Goal: Task Accomplishment & Management: Complete application form

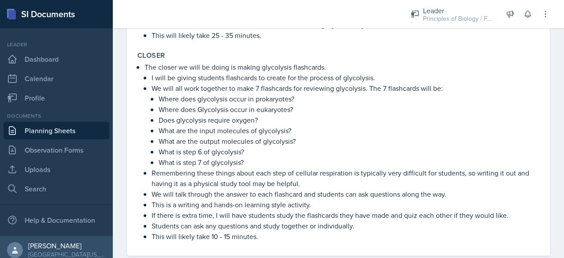
scroll to position [516, 0]
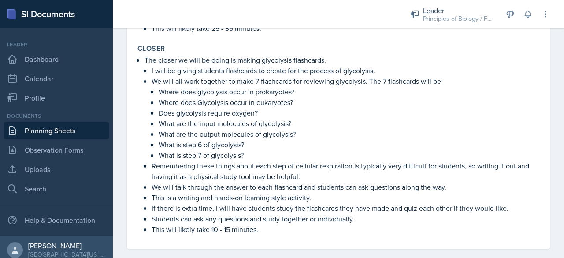
click at [235, 182] on p "We will talk through the answer to each flashcard and students can ask question…" at bounding box center [346, 187] width 388 height 11
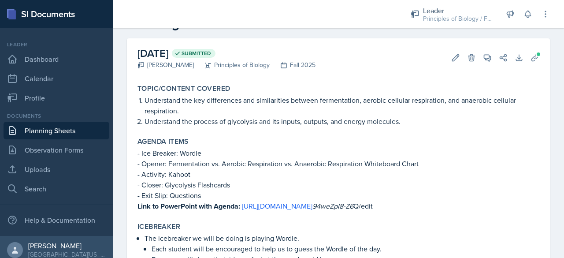
scroll to position [30, 0]
click at [88, 129] on link "Planning Sheets" at bounding box center [57, 131] width 106 height 18
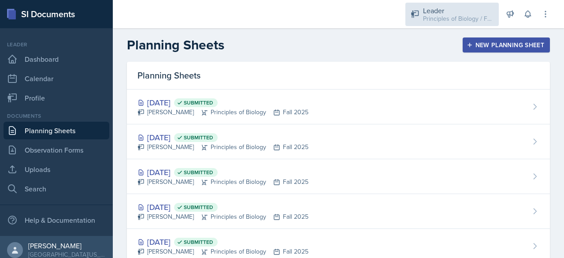
click at [428, 19] on div "Principles of Biology / Fall 2025" at bounding box center [458, 18] width 71 height 9
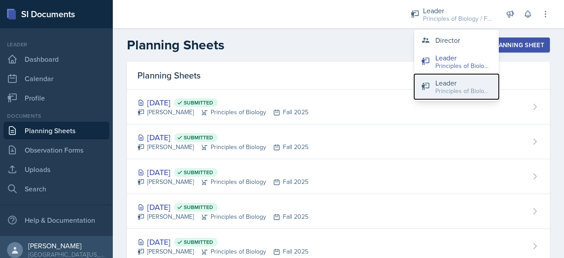
click at [438, 84] on div "Leader" at bounding box center [463, 83] width 56 height 11
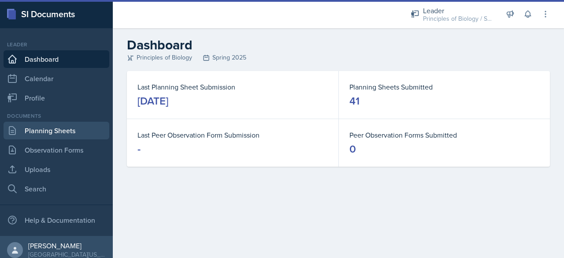
click at [29, 133] on link "Planning Sheets" at bounding box center [57, 131] width 106 height 18
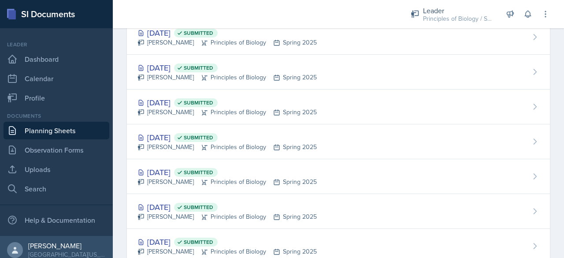
scroll to position [740, 0]
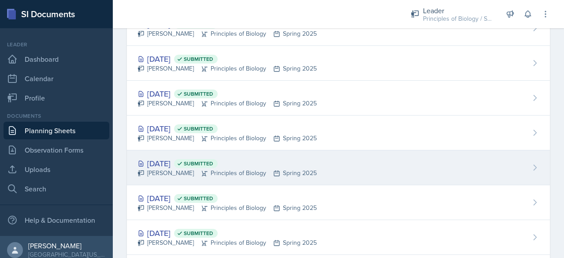
click at [180, 163] on div "[DATE] Submitted" at bounding box center [227, 163] width 179 height 12
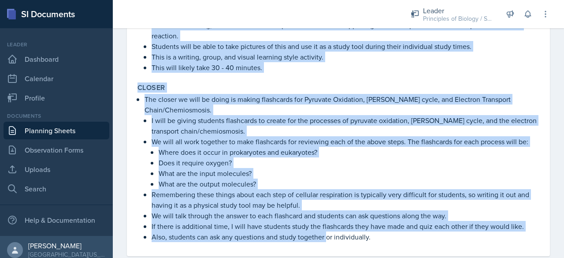
scroll to position [464, 0]
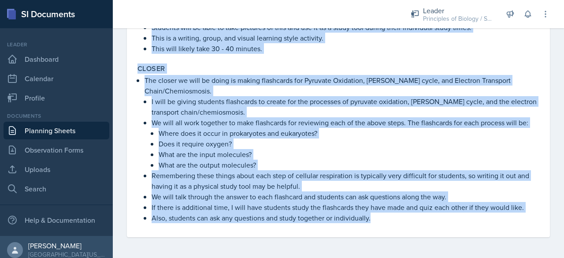
drag, startPoint x: 140, startPoint y: 130, endPoint x: 403, endPoint y: 242, distance: 285.5
copy div "Loremipsum dol sitame, consect, adi elitsed doeiusm te incididunt, utlabore etd…"
click at [361, 143] on p "Does it require oxygen?" at bounding box center [349, 143] width 381 height 11
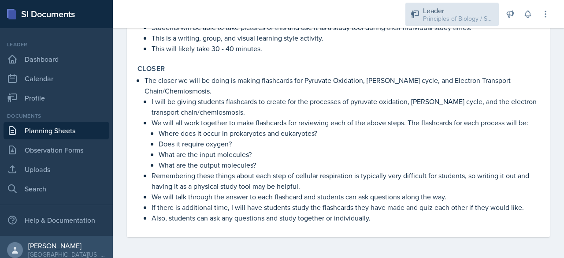
click at [435, 12] on div "Leader" at bounding box center [458, 10] width 71 height 11
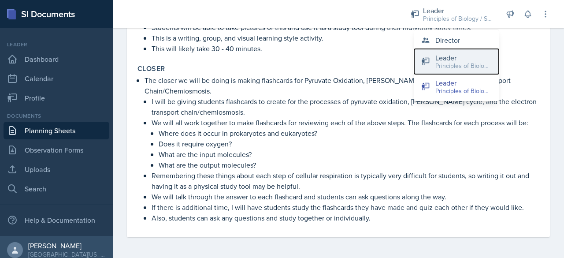
click at [442, 60] on div "Leader" at bounding box center [463, 57] width 56 height 11
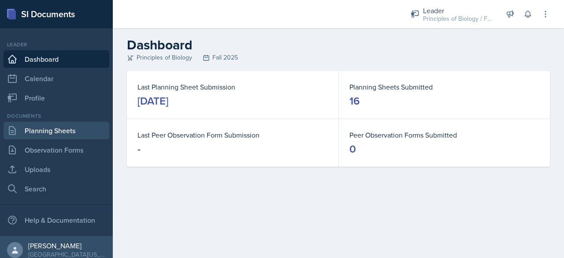
click at [33, 126] on link "Planning Sheets" at bounding box center [57, 131] width 106 height 18
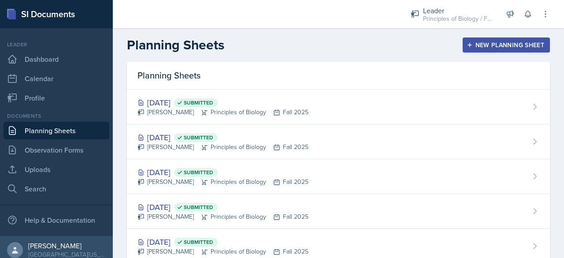
click at [481, 45] on div "New Planning Sheet" at bounding box center [507, 44] width 76 height 7
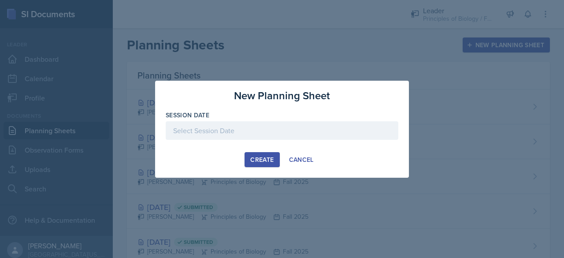
click at [245, 128] on div at bounding box center [282, 130] width 233 height 19
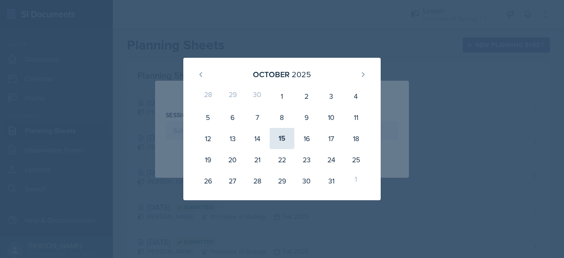
click at [281, 131] on div "15" at bounding box center [282, 138] width 25 height 21
type input "[DATE]"
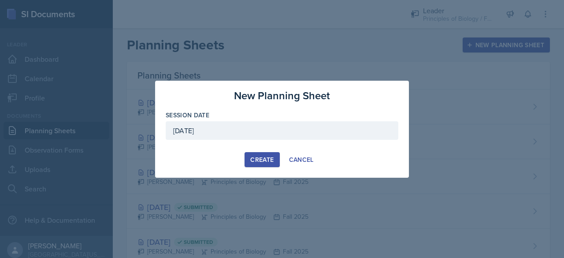
click at [262, 161] on div "Create" at bounding box center [261, 159] width 23 height 7
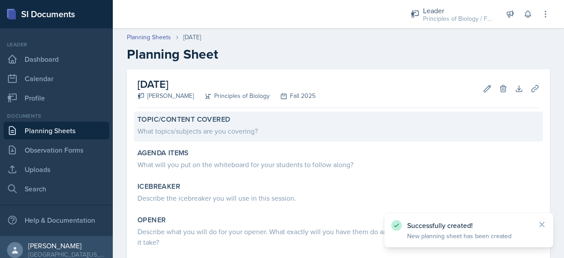
click at [208, 134] on div "What topics/subjects are you covering?" at bounding box center [339, 131] width 402 height 11
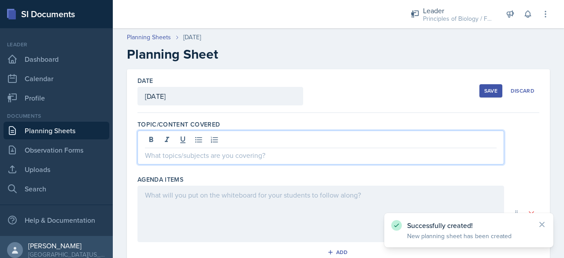
click at [178, 138] on div at bounding box center [321, 147] width 367 height 34
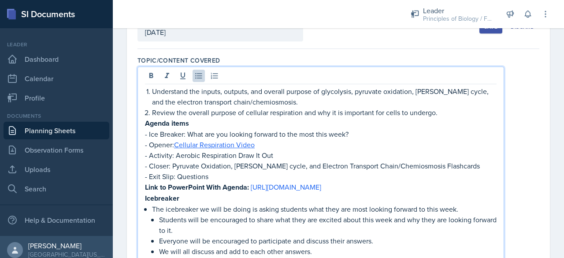
scroll to position [63, 0]
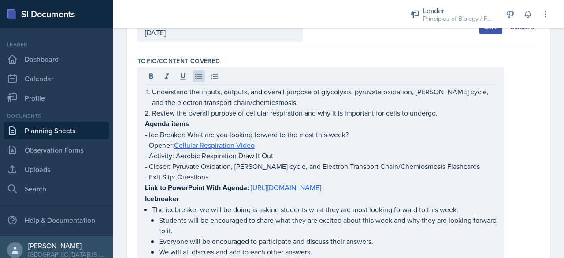
drag, startPoint x: 145, startPoint y: 125, endPoint x: 268, endPoint y: 216, distance: 153.7
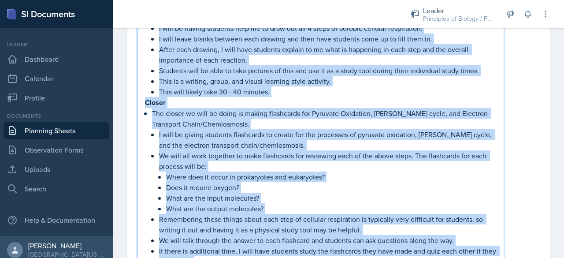
scroll to position [493, 0]
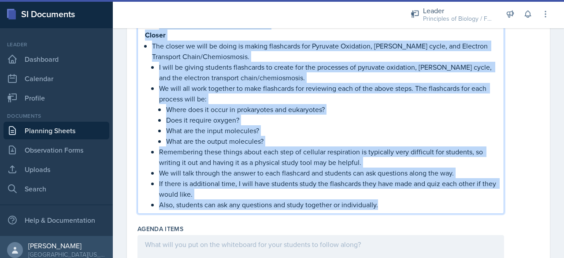
drag, startPoint x: 146, startPoint y: 125, endPoint x: 386, endPoint y: 203, distance: 251.9
copy div "Loremi dolor - Sit Ametcon: Adip eli sed doeiusm tempori ut lab etdo magn aliq?…"
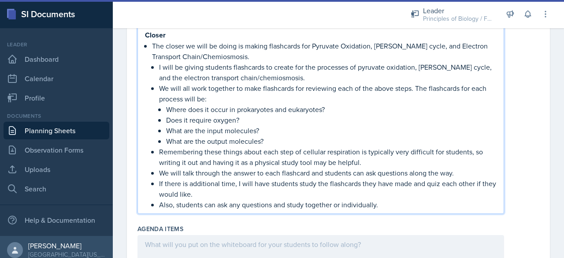
scroll to position [151, 0]
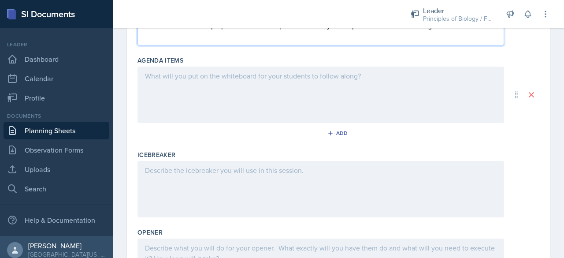
click at [209, 93] on div at bounding box center [321, 95] width 367 height 56
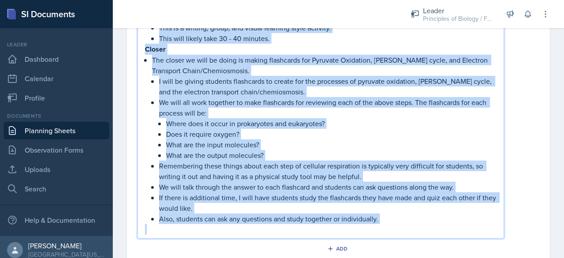
scroll to position [521, 0]
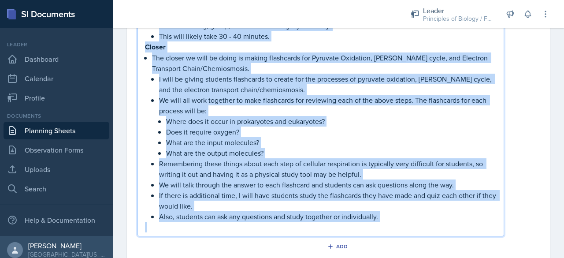
drag, startPoint x: 145, startPoint y: 145, endPoint x: 392, endPoint y: 221, distance: 259.2
copy div "Loremipsum Dol sitametcon ad elit se doeiu te incidi utlabore etdo magn ali eni…"
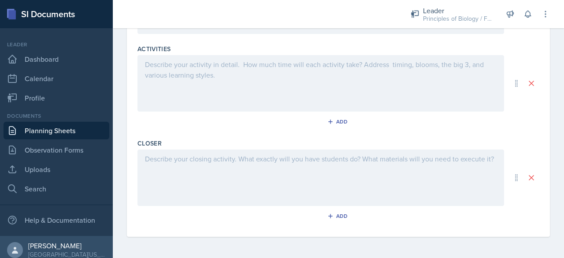
scroll to position [264, 0]
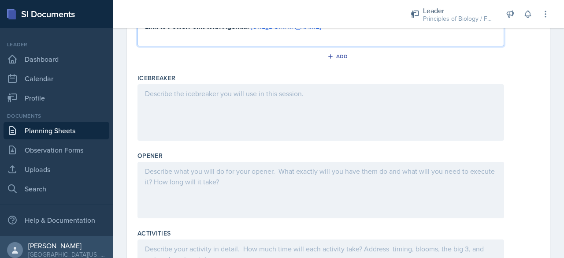
click at [202, 101] on div at bounding box center [321, 112] width 367 height 56
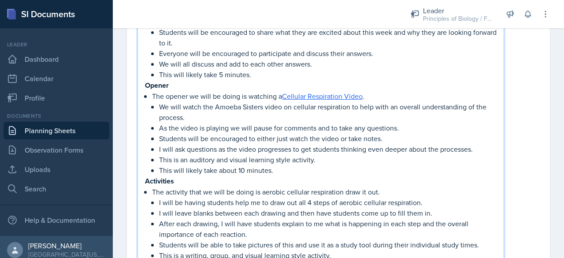
scroll to position [351, 0]
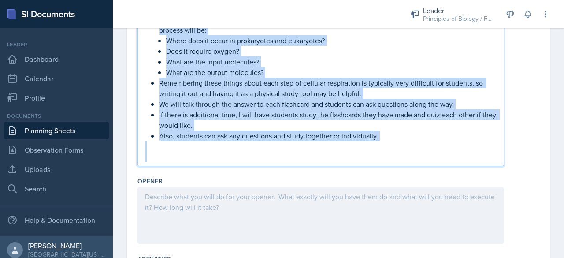
drag, startPoint x: 145, startPoint y: 80, endPoint x: 312, endPoint y: 195, distance: 202.8
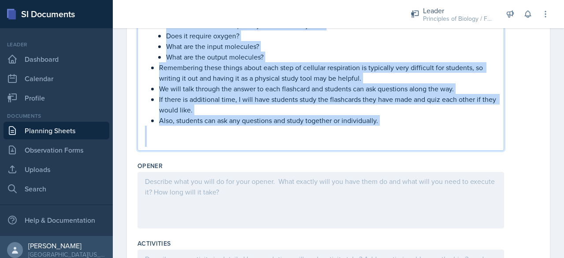
scroll to position [642, 0]
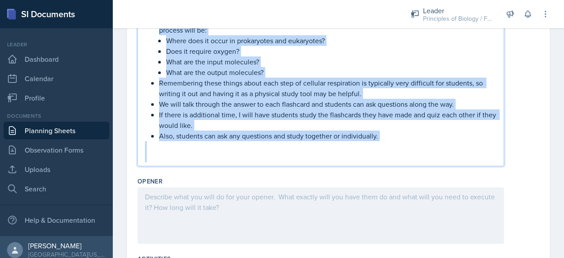
copy div "Loremi Dol sitame co adip el seddo ei temporin u Laboreet Doloremagna Aliqu . E…"
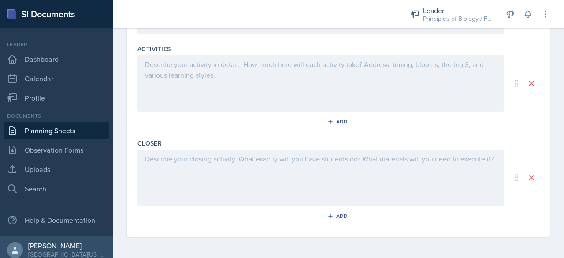
scroll to position [379, 0]
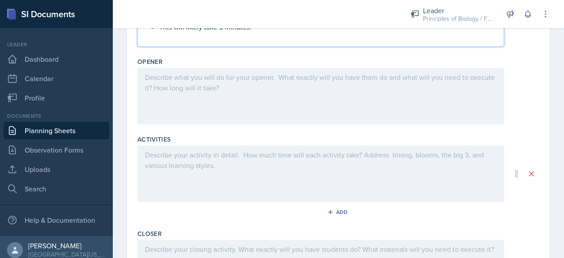
click at [157, 86] on div at bounding box center [321, 96] width 367 height 56
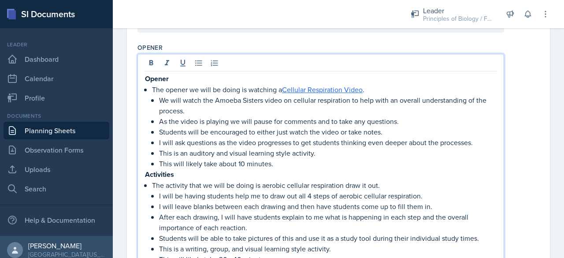
scroll to position [487, 0]
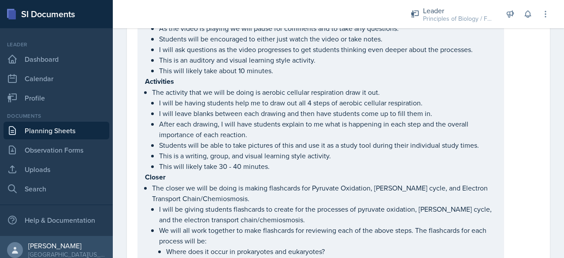
drag, startPoint x: 144, startPoint y: 77, endPoint x: 299, endPoint y: 171, distance: 181.1
click at [299, 171] on div "Opener The opener we will be doing is watching a Cellular Respiration Video . W…" at bounding box center [321, 174] width 367 height 427
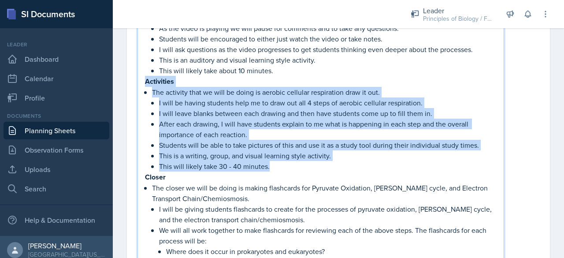
drag, startPoint x: 145, startPoint y: 77, endPoint x: 282, endPoint y: 165, distance: 162.4
click at [282, 165] on div "Opener The opener we will be doing is watching a Cellular Respiration Video . W…" at bounding box center [321, 181] width 352 height 403
copy div "Activities The activity that we will be doing is aerobic cellular respiration d…"
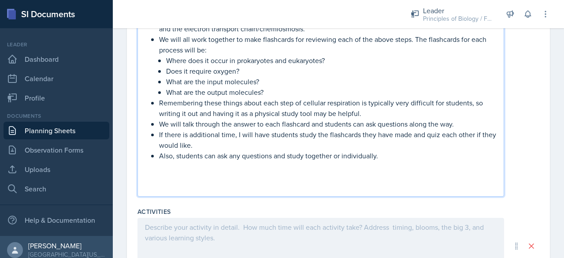
click at [156, 231] on div at bounding box center [321, 246] width 367 height 56
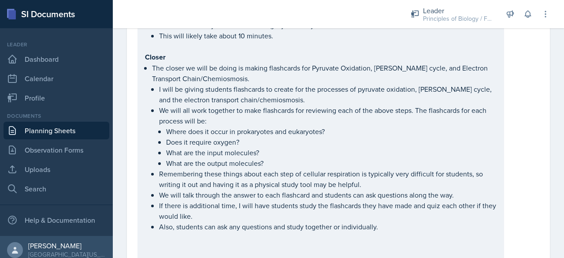
scroll to position [521, 0]
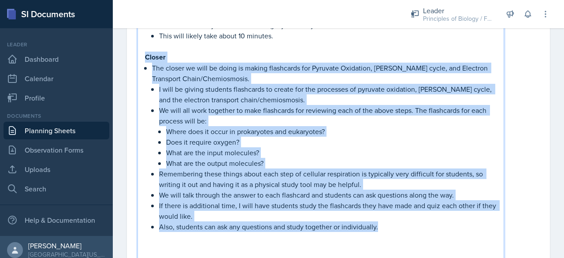
drag, startPoint x: 145, startPoint y: 55, endPoint x: 394, endPoint y: 222, distance: 299.6
click at [394, 222] on div "Opener The opener we will be doing is watching a Cellular Respiration Video . W…" at bounding box center [321, 104] width 352 height 318
copy div "Loremi Dol sitame co adip el seddo ei tempor incididunt utl Etdolore Magnaaliq,…"
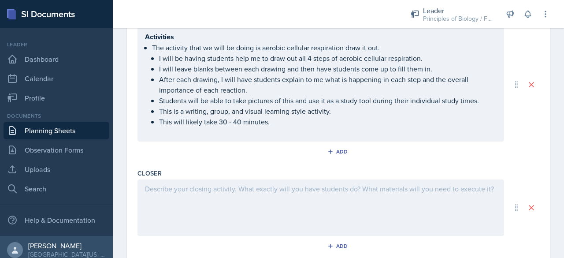
click at [175, 191] on div at bounding box center [321, 207] width 367 height 56
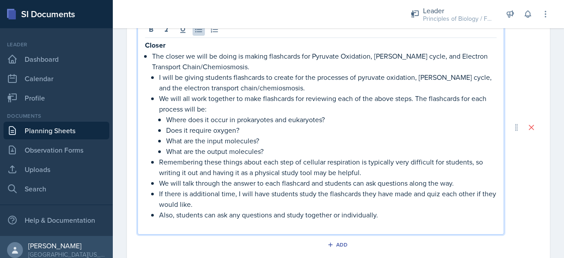
scroll to position [781, 0]
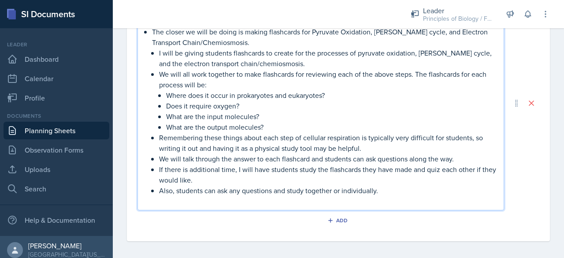
click at [176, 196] on p at bounding box center [321, 201] width 352 height 11
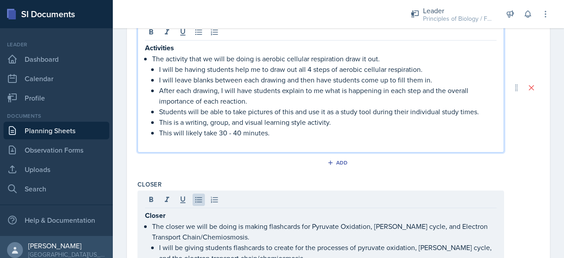
click at [167, 138] on p at bounding box center [321, 143] width 352 height 11
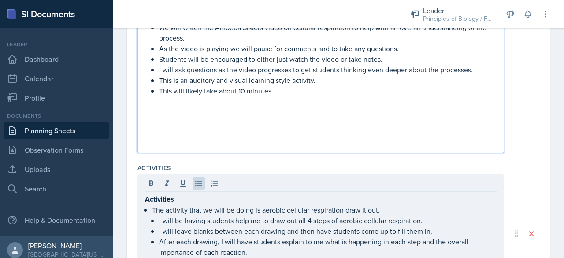
click at [161, 138] on p at bounding box center [321, 143] width 352 height 11
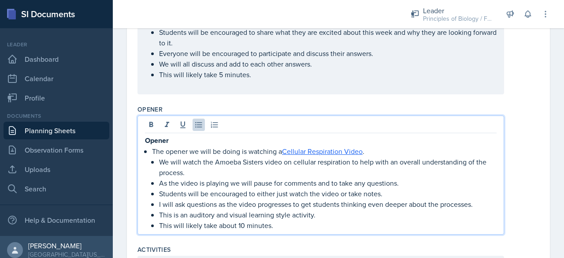
scroll to position [318, 0]
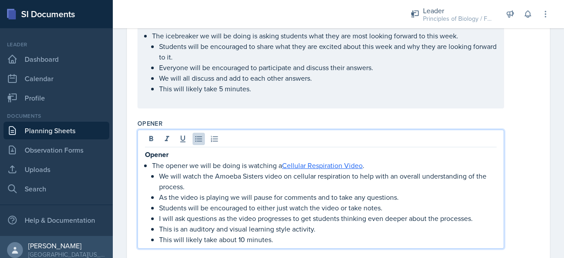
click at [159, 104] on div "Icebreaker The icebreaker we will be doing is asking students what they are mos…" at bounding box center [321, 61] width 367 height 93
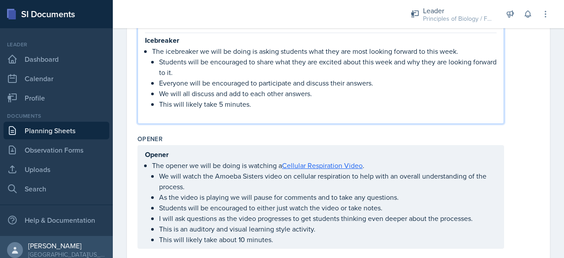
scroll to position [333, 0]
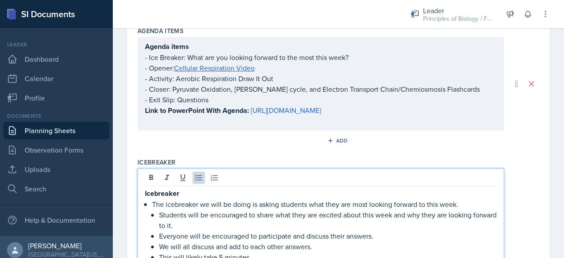
click at [170, 121] on p at bounding box center [321, 121] width 352 height 11
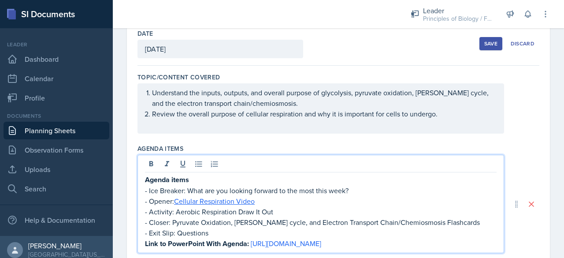
click at [168, 123] on p at bounding box center [321, 124] width 352 height 11
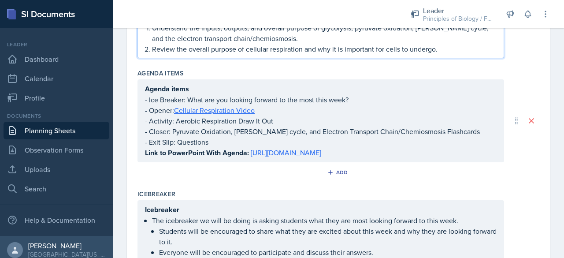
scroll to position [128, 0]
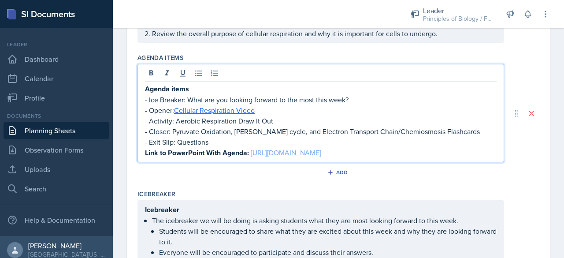
drag, startPoint x: 491, startPoint y: 151, endPoint x: 252, endPoint y: 151, distance: 239.8
click at [252, 151] on div "Agenda items - Ice Breaker: What are you looking forward to the most this week?…" at bounding box center [321, 113] width 367 height 98
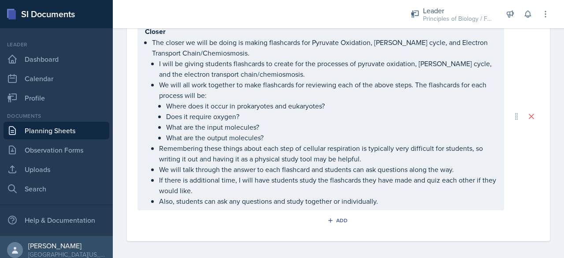
scroll to position [675, 0]
click at [245, 188] on p "If there is additional time, I will have students study the flashcards they hav…" at bounding box center [328, 185] width 338 height 21
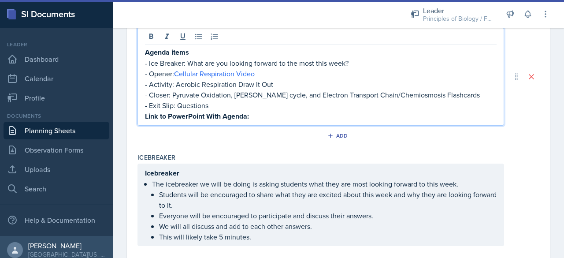
scroll to position [179, 0]
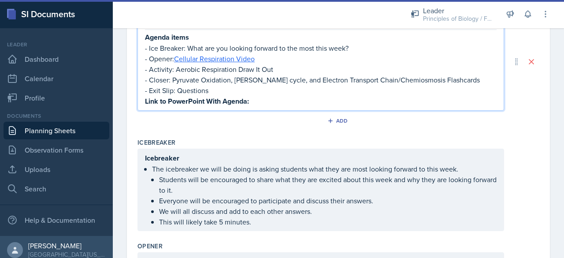
click at [268, 99] on p "Link to PowerPoint With Agenda:" at bounding box center [321, 101] width 352 height 11
paste div
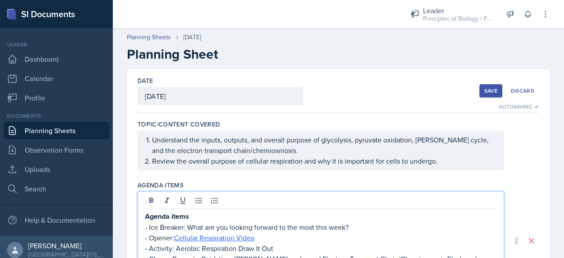
scroll to position [0, 0]
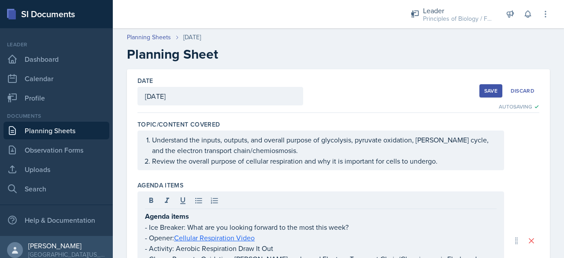
click at [484, 93] on div "Save" at bounding box center [490, 90] width 13 height 7
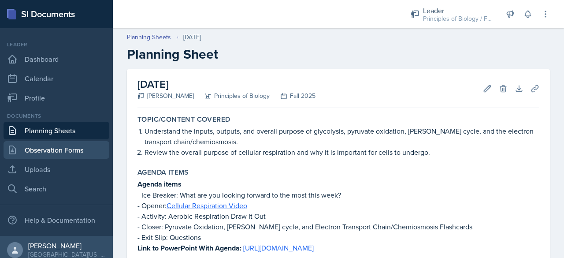
click at [37, 145] on link "Observation Forms" at bounding box center [57, 150] width 106 height 18
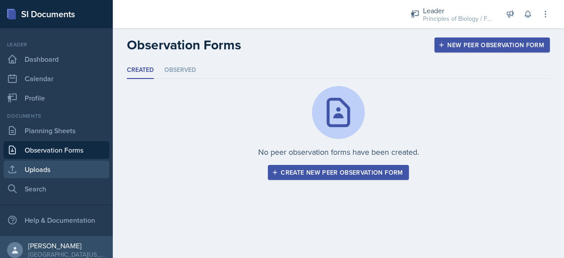
click at [56, 165] on link "Uploads" at bounding box center [57, 169] width 106 height 18
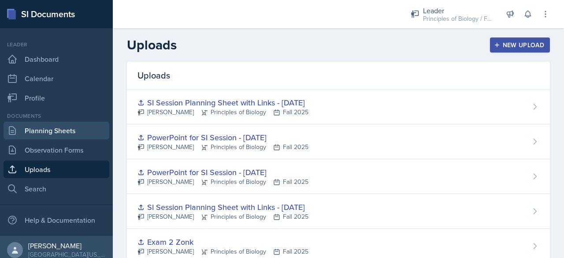
click at [43, 127] on link "Planning Sheets" at bounding box center [57, 131] width 106 height 18
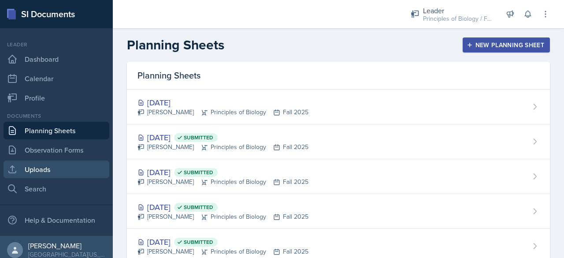
click at [68, 164] on link "Uploads" at bounding box center [57, 169] width 106 height 18
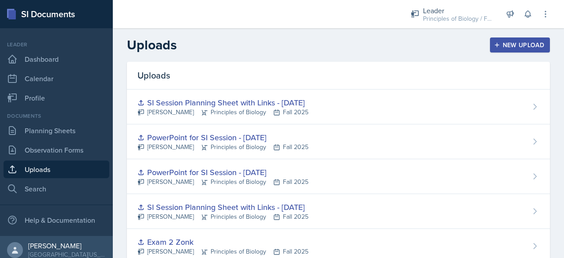
click at [512, 38] on button "New Upload" at bounding box center [520, 44] width 60 height 15
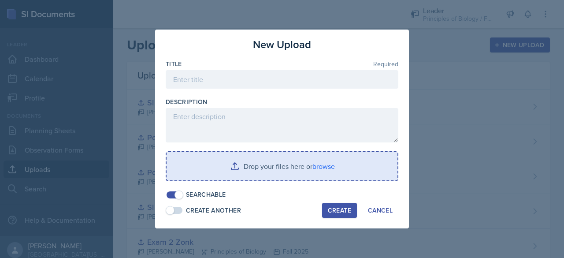
click at [263, 162] on input "file" at bounding box center [282, 166] width 231 height 28
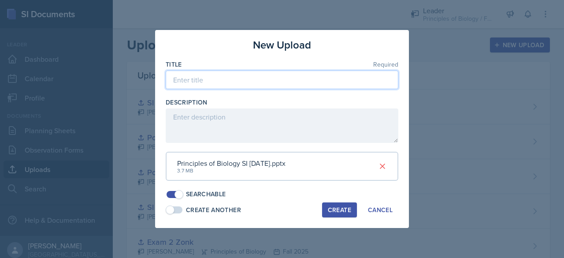
click at [214, 77] on input at bounding box center [282, 80] width 233 height 19
type input "PowerPoint for SI Session - [DATE]"
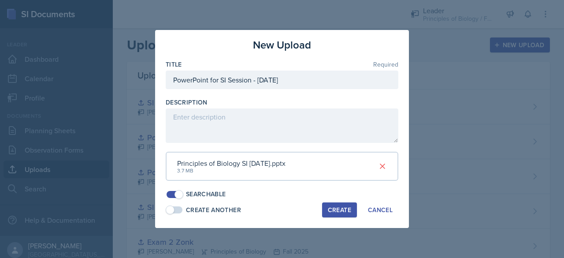
click at [331, 212] on div "Create" at bounding box center [339, 209] width 23 height 7
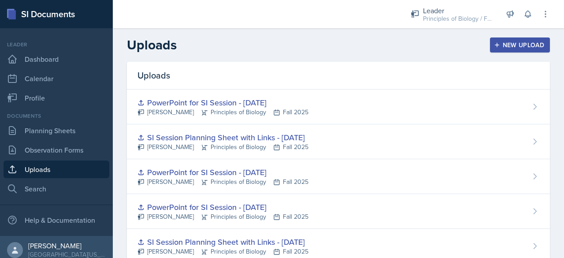
click at [503, 43] on div "New Upload" at bounding box center [520, 44] width 49 height 7
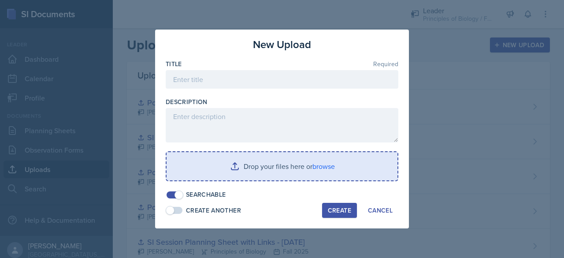
click at [303, 163] on input "file" at bounding box center [282, 166] width 231 height 28
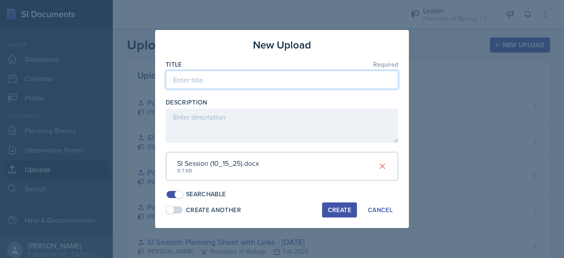
click at [189, 78] on input at bounding box center [282, 80] width 233 height 19
type input "SI Session Planning Sheet with Links - [DATE]"
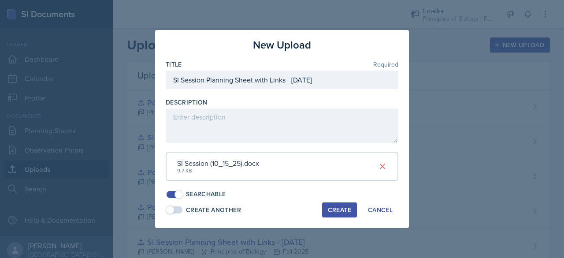
click at [346, 215] on button "Create" at bounding box center [339, 209] width 35 height 15
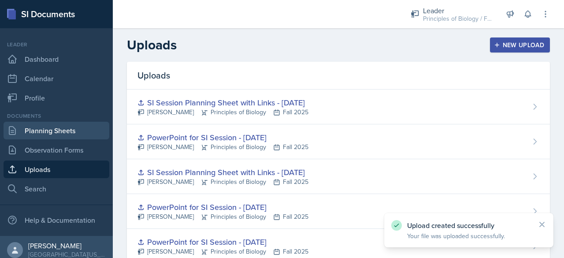
click at [64, 129] on link "Planning Sheets" at bounding box center [57, 131] width 106 height 18
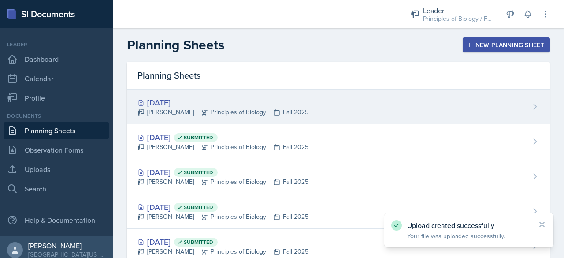
click at [179, 114] on div "[PERSON_NAME] Principles of Biology Fall 2025" at bounding box center [223, 112] width 171 height 9
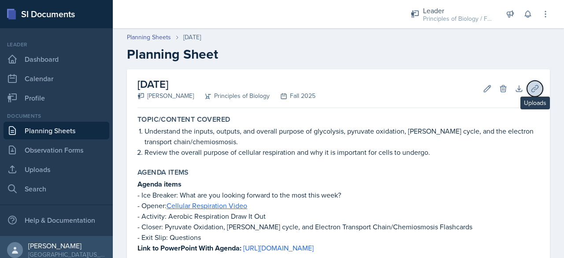
click at [531, 87] on icon at bounding box center [535, 88] width 9 height 9
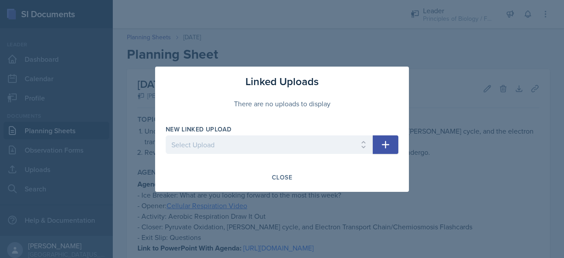
click at [346, 133] on div "New Linked Upload" at bounding box center [269, 129] width 207 height 9
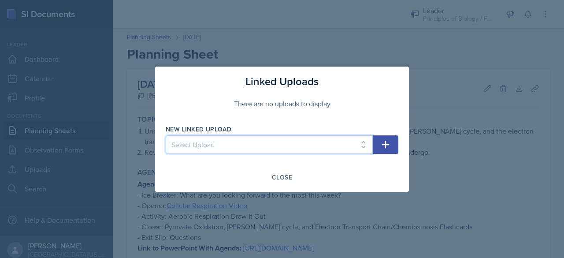
click at [344, 138] on select "Select Upload SI Planning Sheet with Links - [DATE] PowerPoint for SI Session -…" at bounding box center [269, 144] width 207 height 19
select select "de8f776a-78b7-4444-a19c-ccb9767df4e3"
click at [166, 135] on select "Select Upload SI Planning Sheet with Links - [DATE] PowerPoint for SI Session -…" at bounding box center [269, 144] width 207 height 19
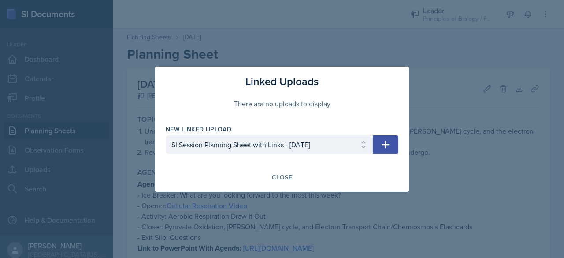
click at [397, 149] on button "button" at bounding box center [386, 144] width 26 height 19
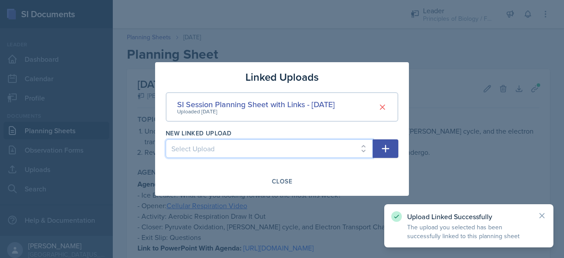
click at [299, 150] on select "Select Upload SI Planning Sheet with Links - [DATE] PowerPoint for SI Session -…" at bounding box center [269, 148] width 207 height 19
select select "eb58e3f6-1c5f-4259-b003-1ba6305e39f3"
click at [166, 139] on select "Select Upload SI Planning Sheet with Links - [DATE] PowerPoint for SI Session -…" at bounding box center [269, 148] width 207 height 19
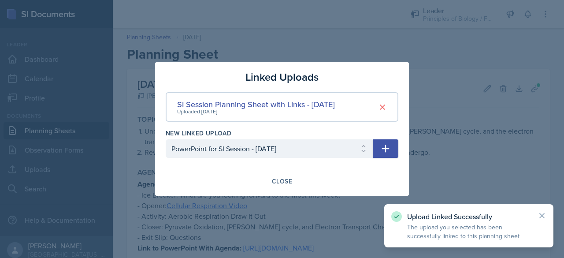
click at [389, 149] on icon "button" at bounding box center [385, 148] width 7 height 7
select select
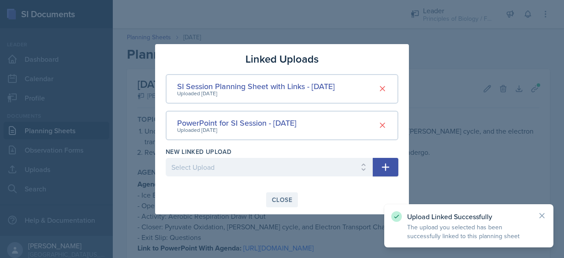
click at [285, 203] on div "Close" at bounding box center [282, 199] width 20 height 7
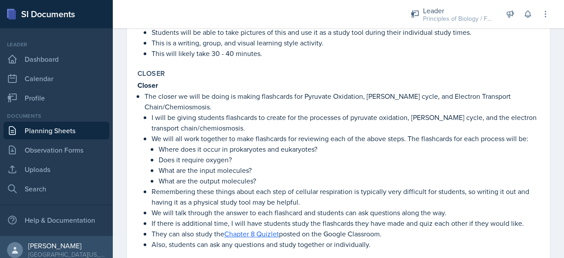
scroll to position [554, 0]
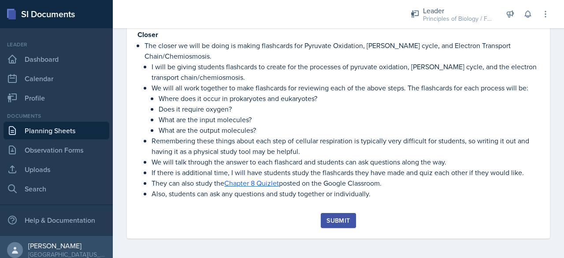
click at [331, 222] on div "Submit" at bounding box center [338, 220] width 23 height 7
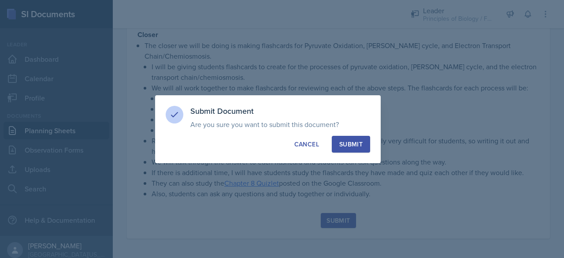
click at [357, 141] on div "Submit" at bounding box center [350, 144] width 23 height 9
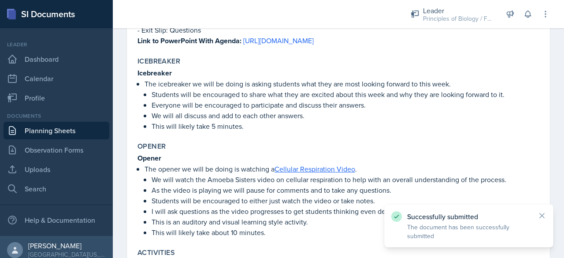
scroll to position [0, 0]
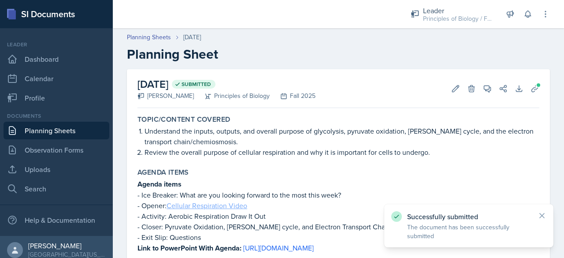
click at [196, 206] on link "Cellular Respiration Video" at bounding box center [207, 206] width 81 height 10
